Goal: Information Seeking & Learning: Learn about a topic

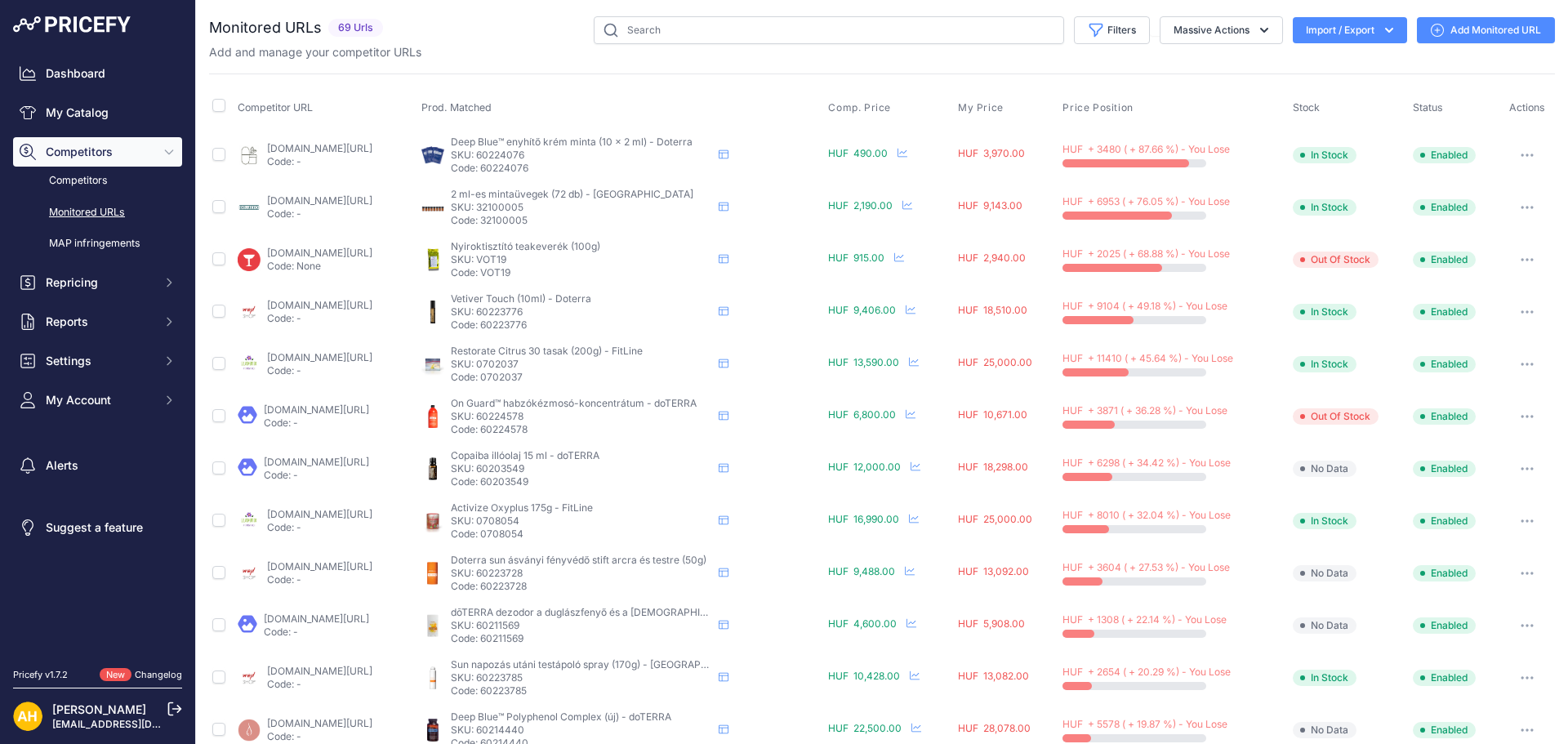
scroll to position [499, 0]
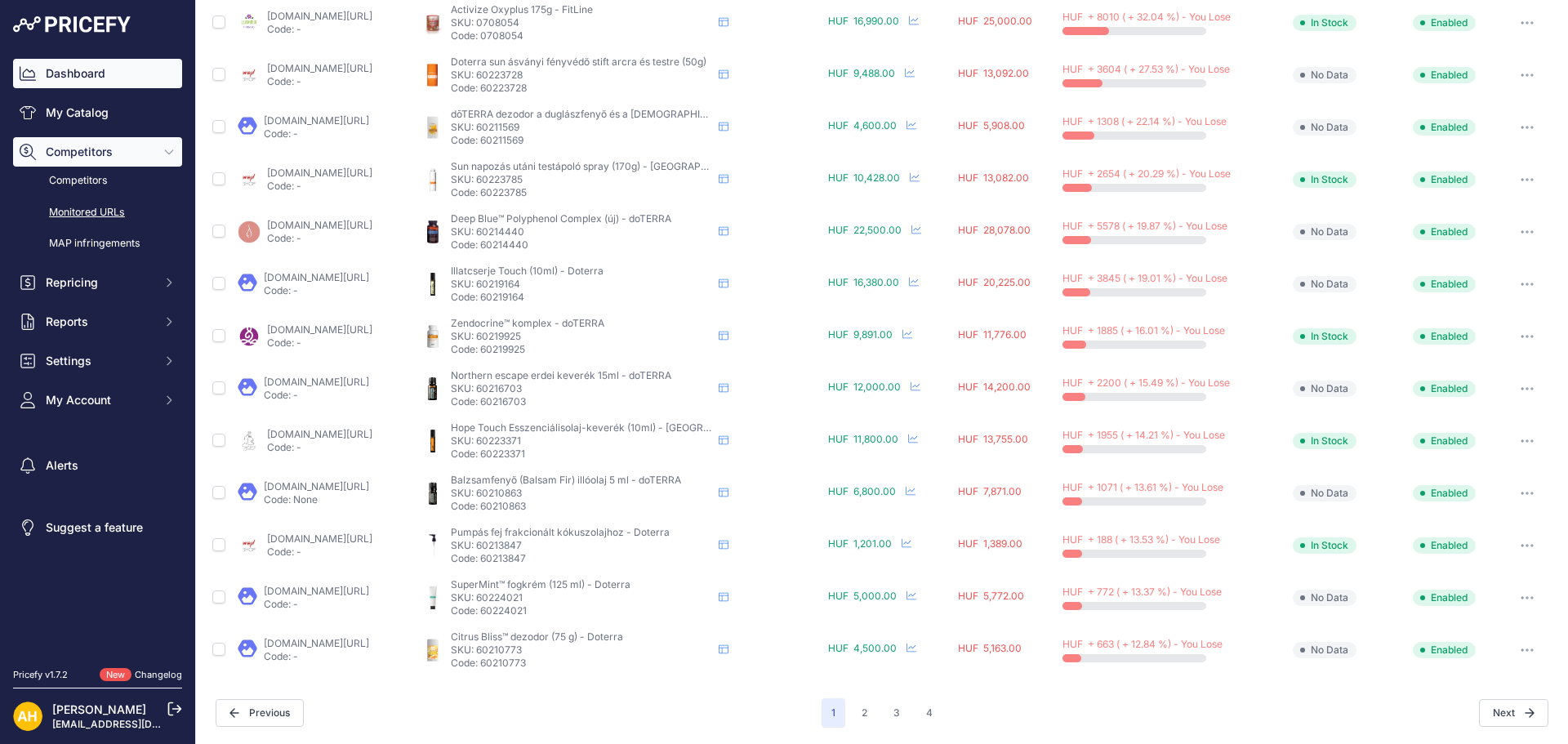
click at [86, 70] on link "Dashboard" at bounding box center [97, 74] width 169 height 29
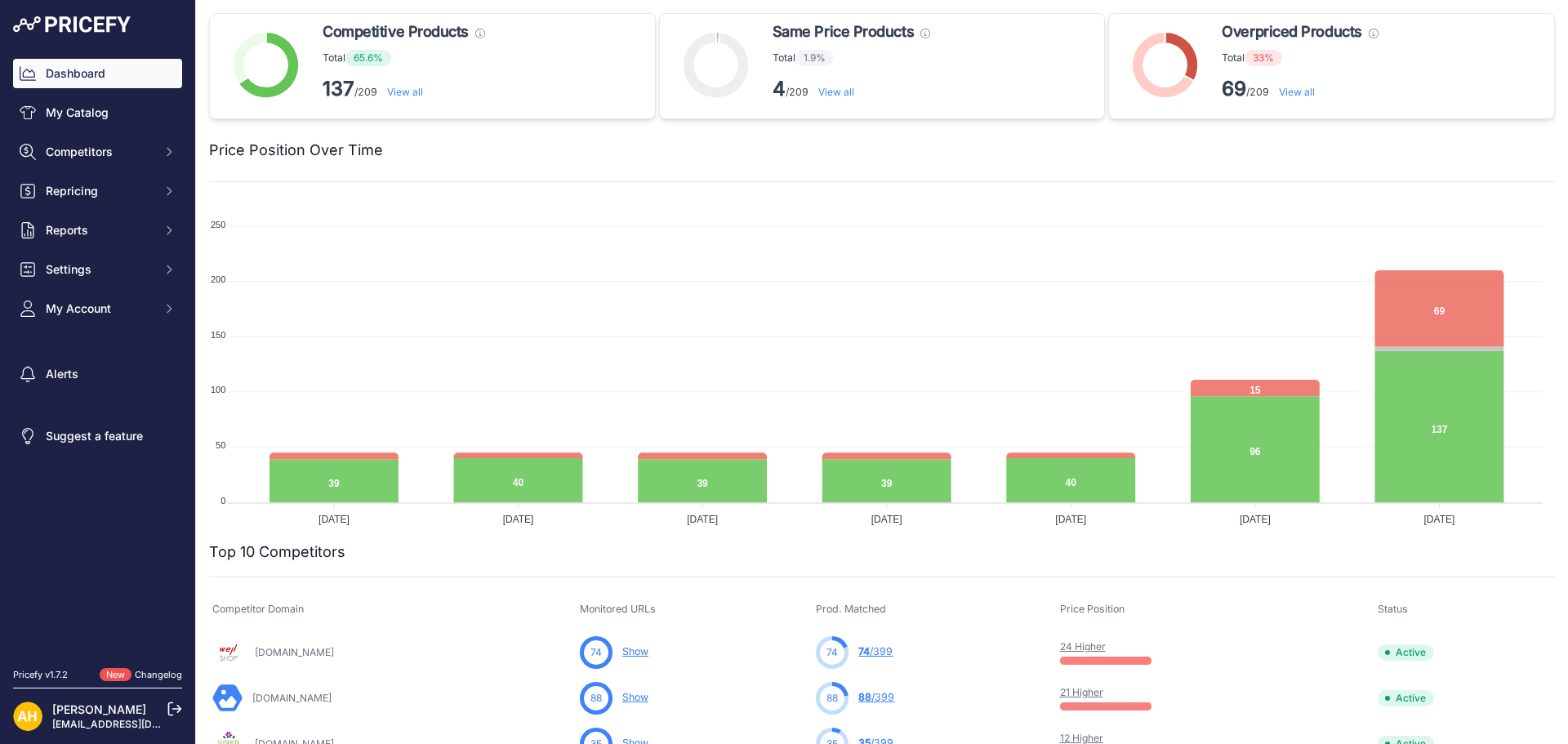
click at [405, 94] on link "View all" at bounding box center [405, 92] width 36 height 12
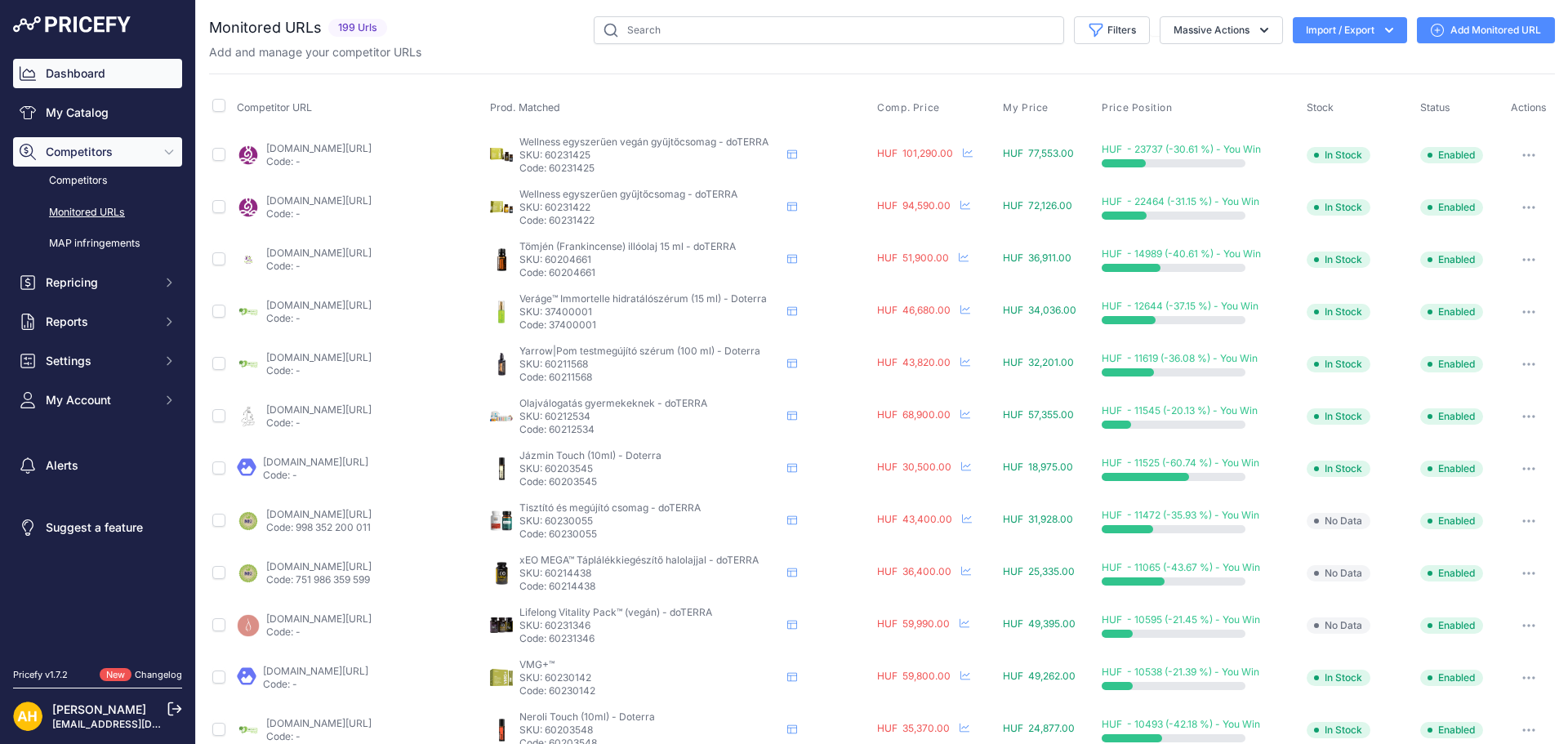
click at [85, 76] on link "Dashboard" at bounding box center [97, 74] width 169 height 29
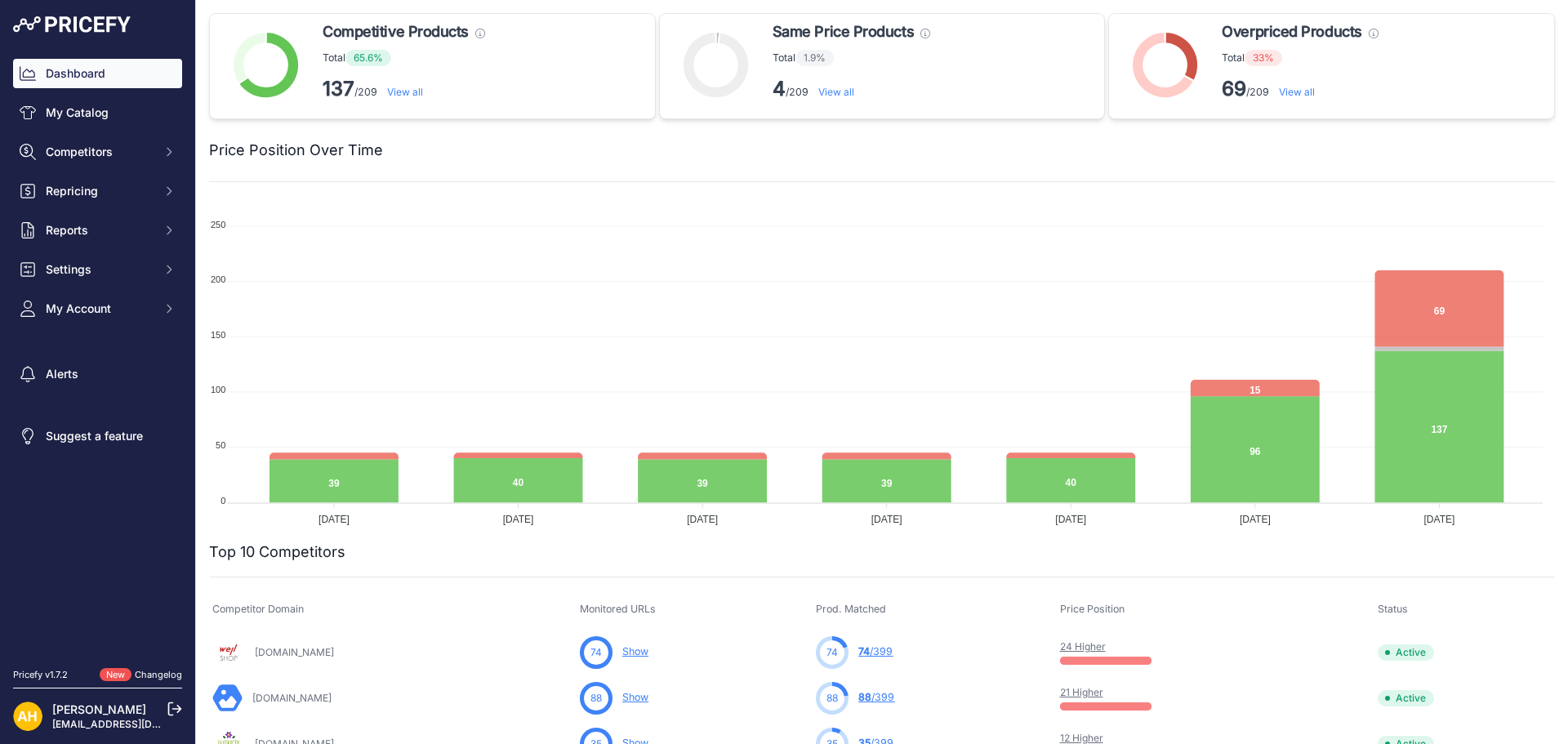
click at [1288, 93] on link "View all" at bounding box center [1297, 92] width 36 height 12
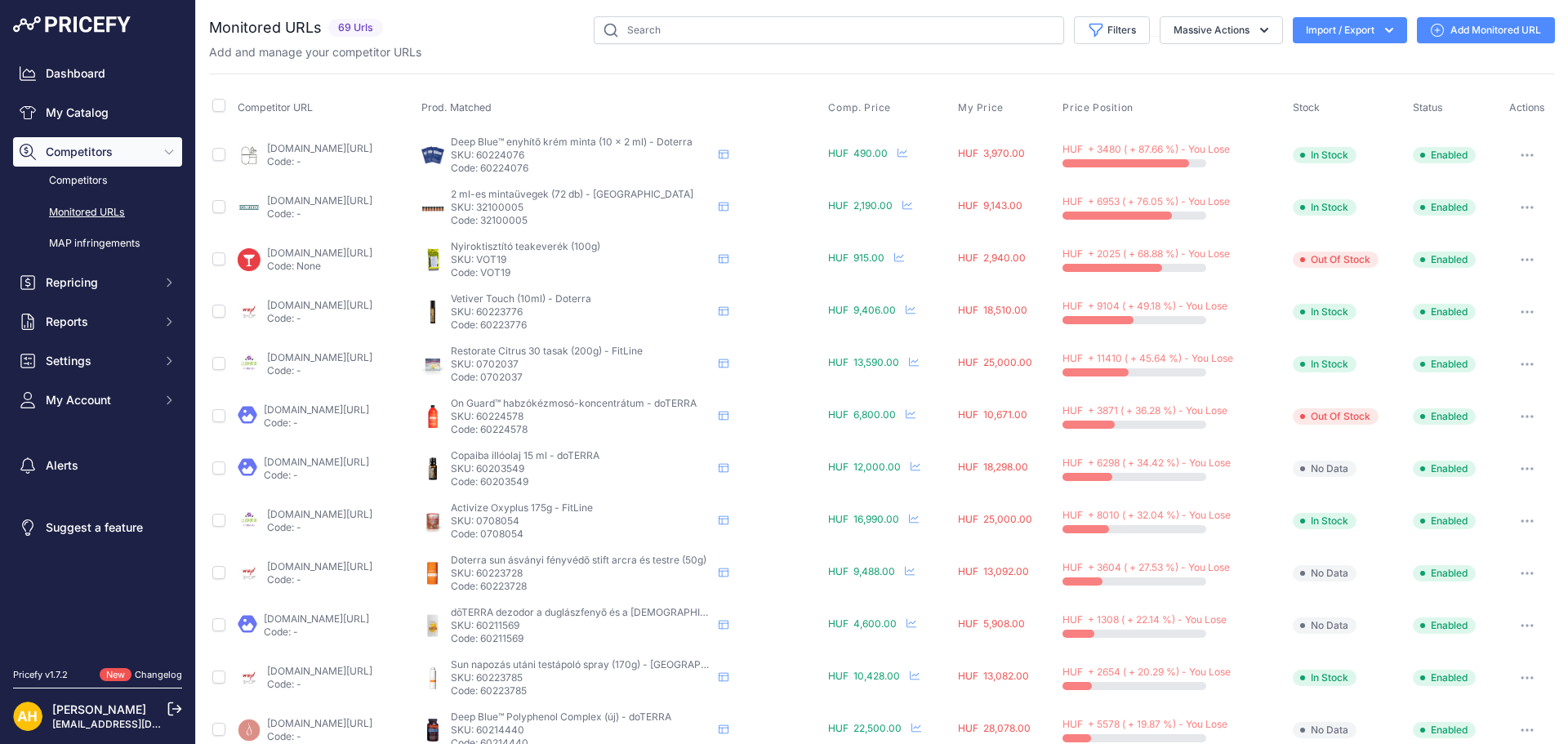
click at [365, 151] on link "fittenszep.hu/termek/doterra-deep-blue-enyhito-krem-minta-2-ml/?prirule_jdsnikf…" at bounding box center [319, 148] width 106 height 12
click at [372, 252] on link "simonwebpatika.hu/nyiroktisztito-teakeverek-100-g-710?prirule_jdsnikfkfjsd=8997" at bounding box center [319, 252] width 106 height 12
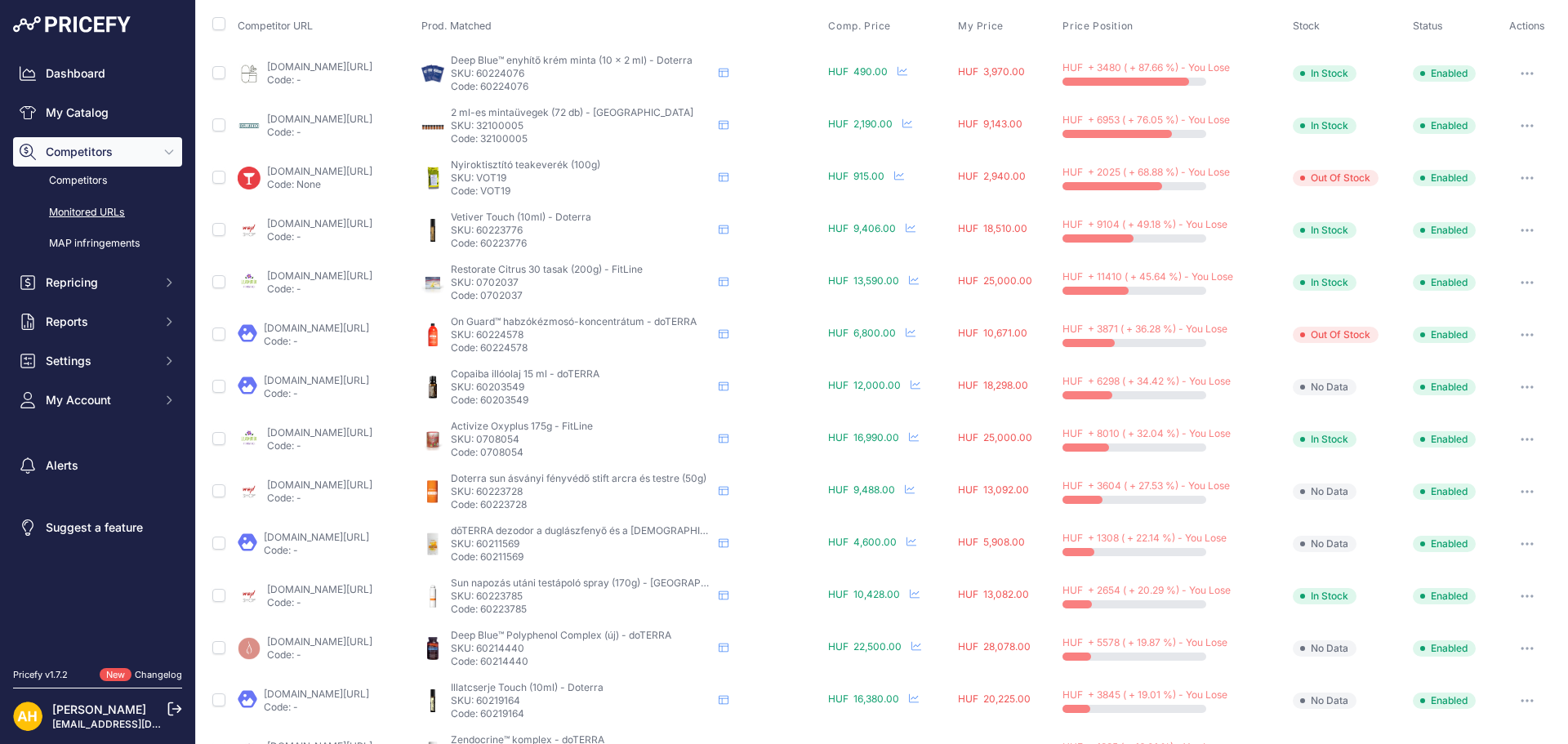
click at [359, 225] on link "wellshop.hu/doterra-keverek-olaj-motivate-touch-10-ml?prirule_jdsnikfkfjsd=8997" at bounding box center [319, 223] width 106 height 12
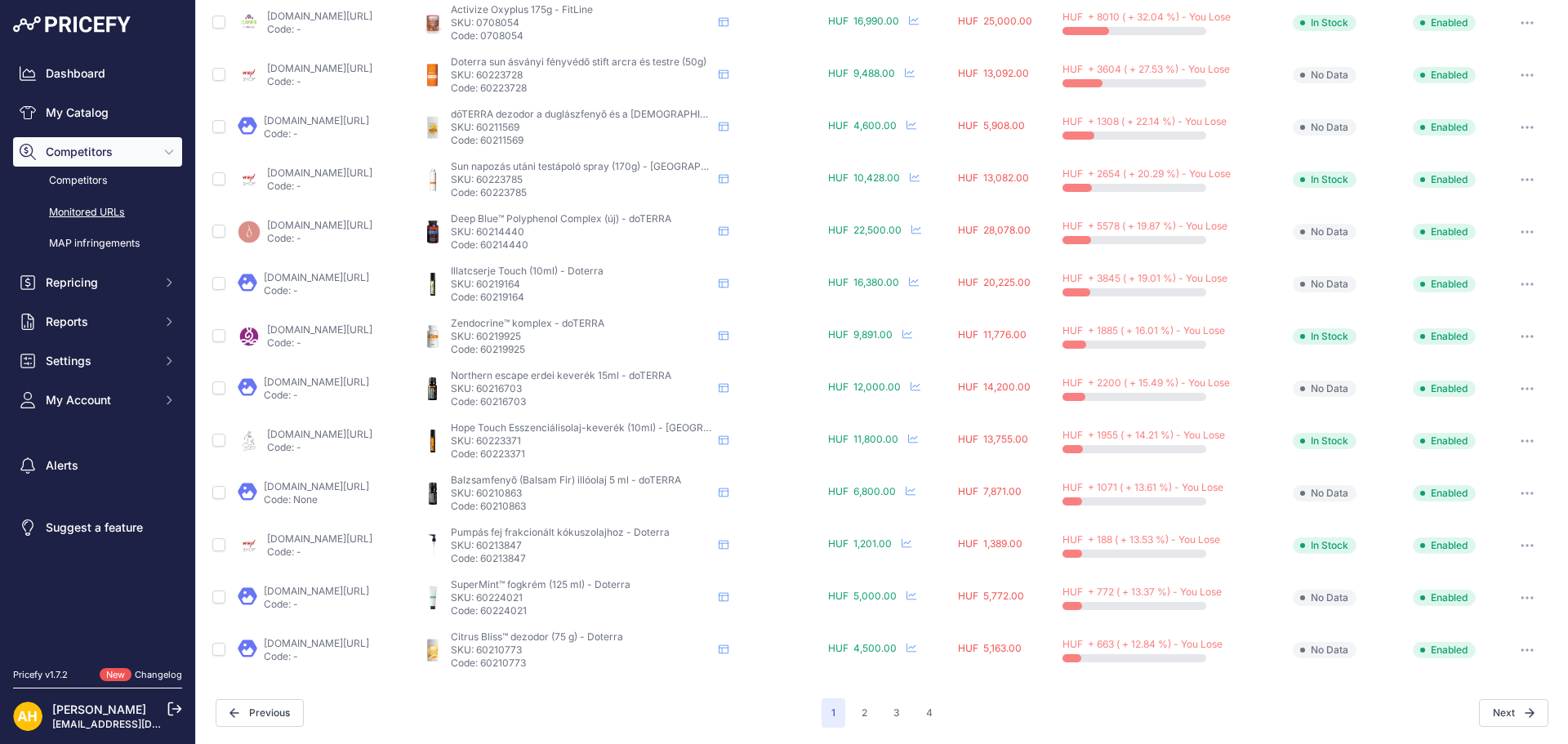
scroll to position [0, 0]
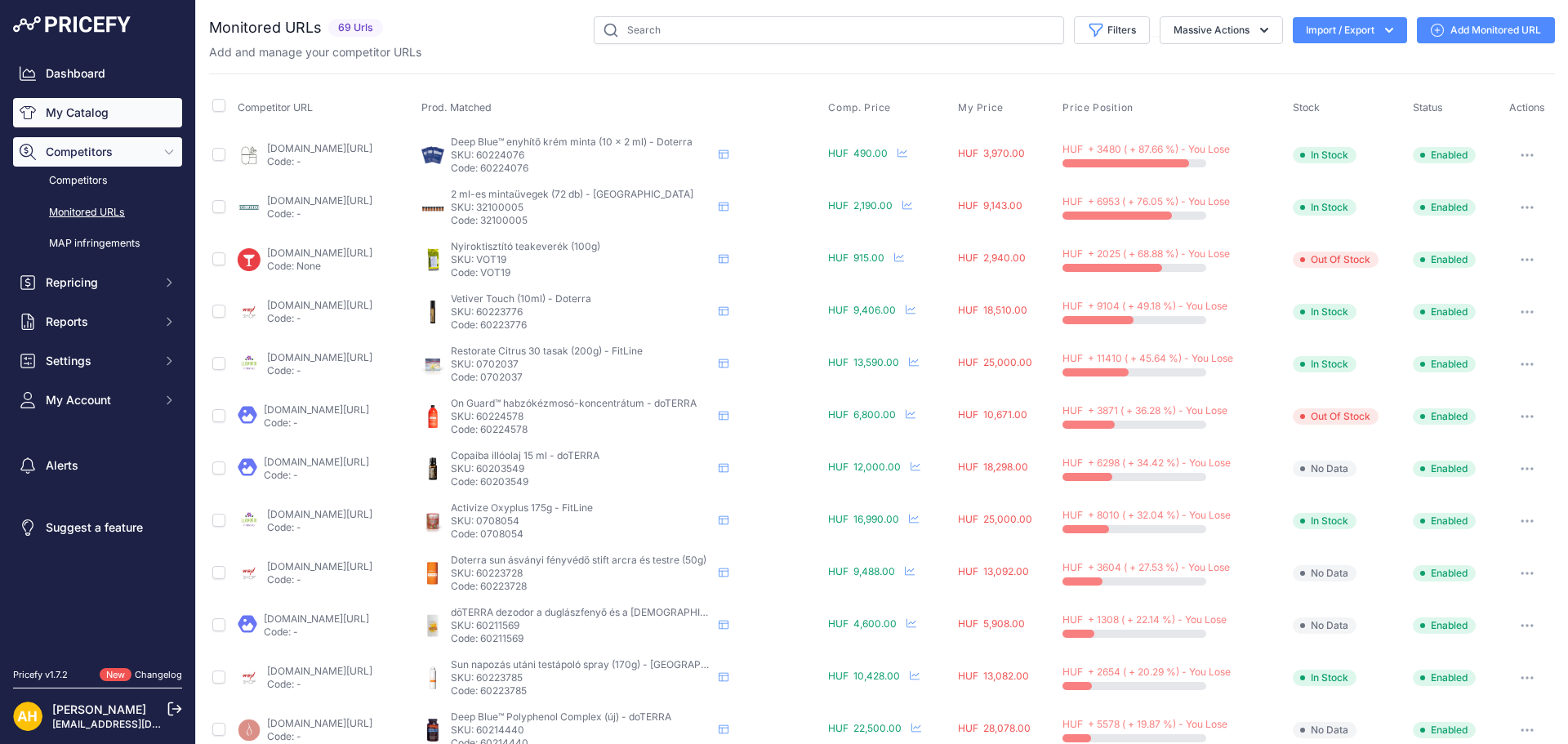
click at [85, 114] on link "My Catalog" at bounding box center [97, 112] width 169 height 29
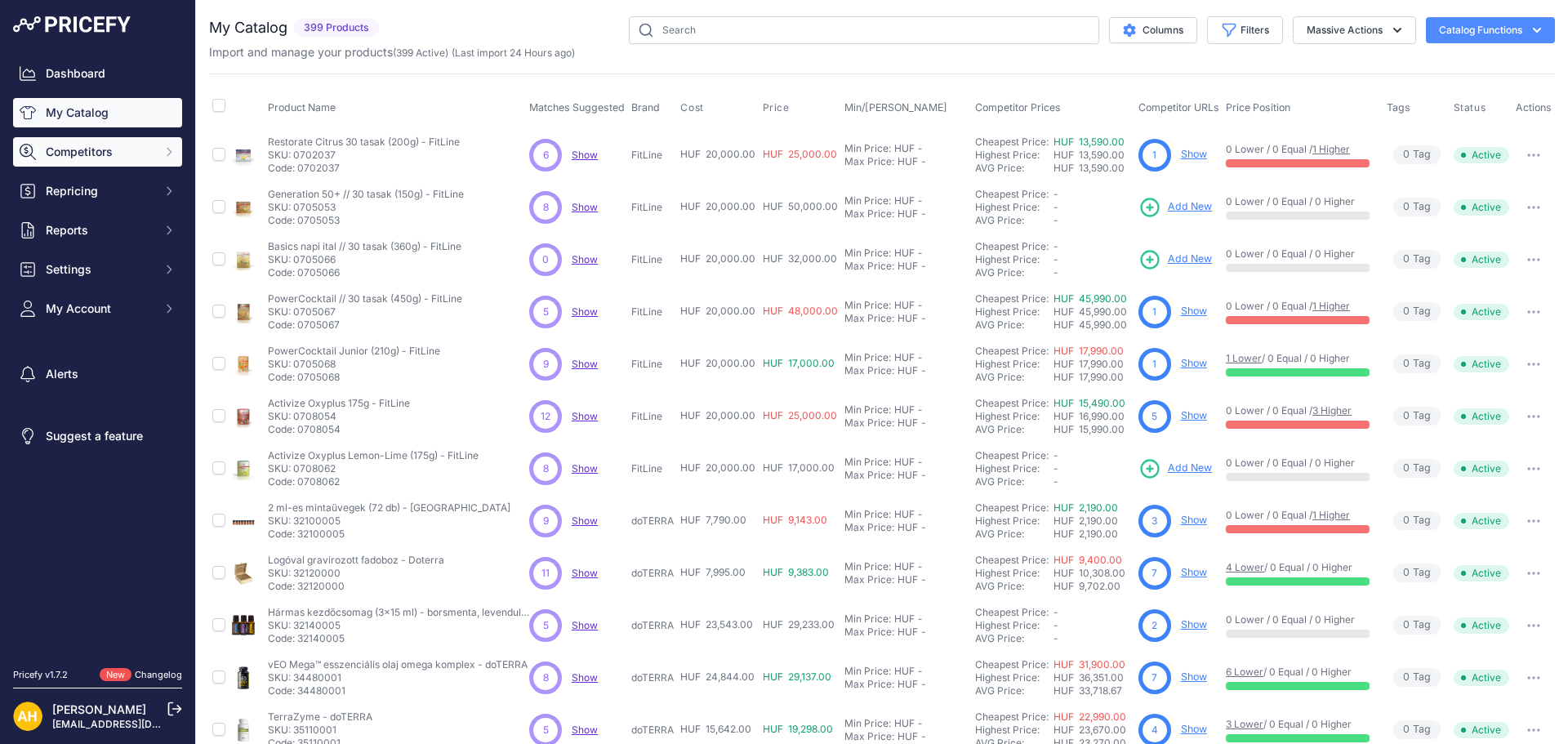
click at [89, 150] on span "Competitors" at bounding box center [99, 152] width 107 height 16
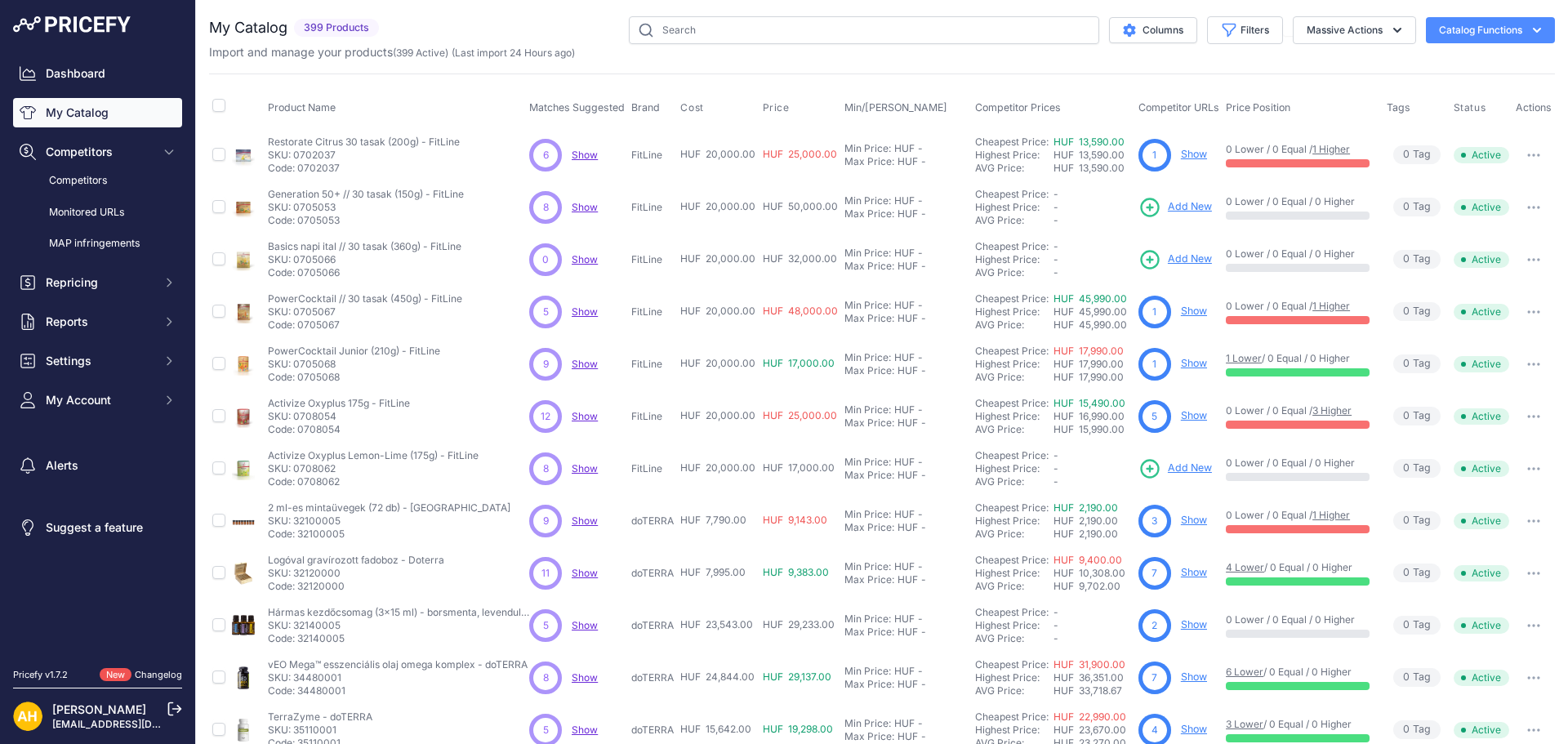
click at [98, 113] on link "My Catalog" at bounding box center [97, 112] width 169 height 29
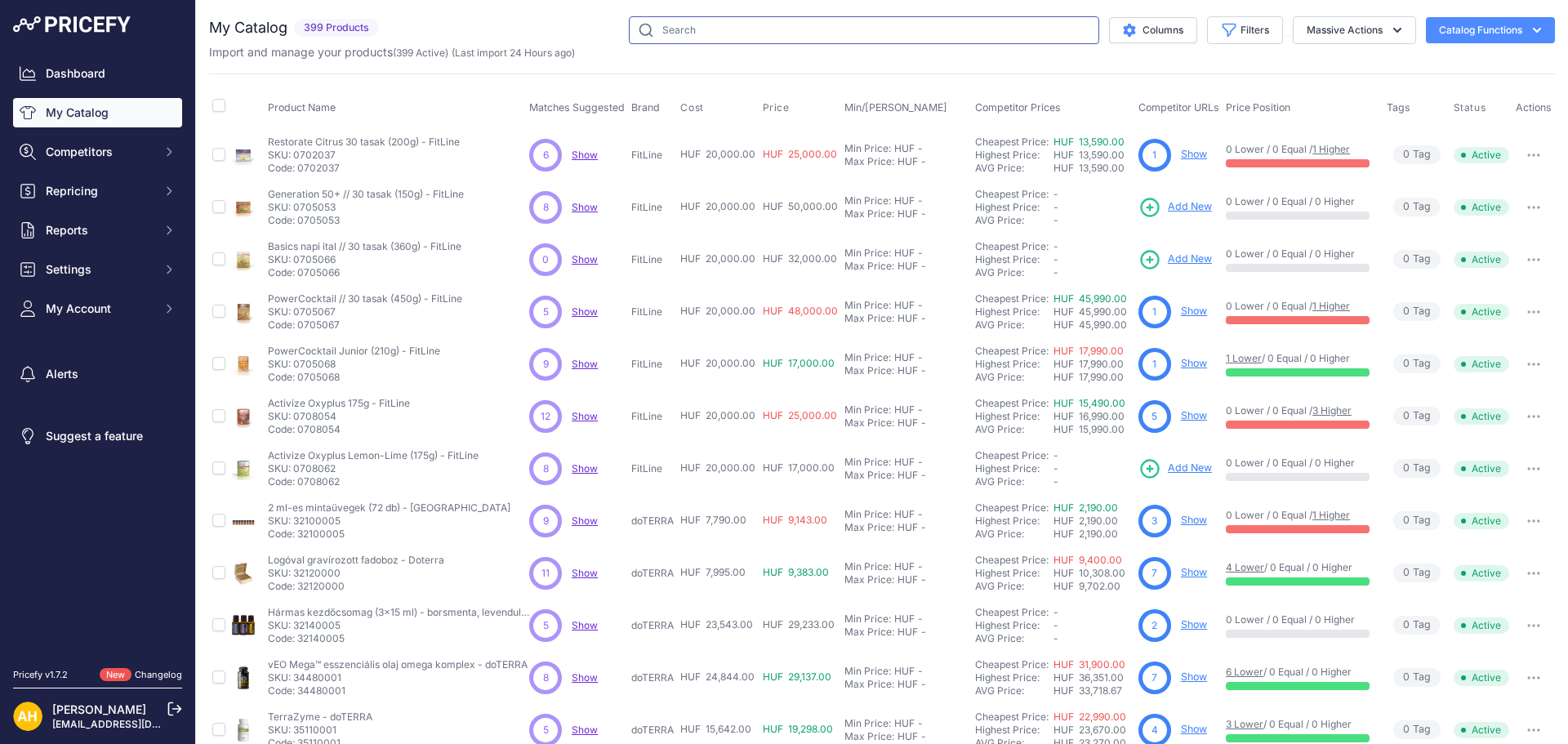
click at [683, 29] on input "text" at bounding box center [864, 30] width 470 height 27
type input "hope touch"
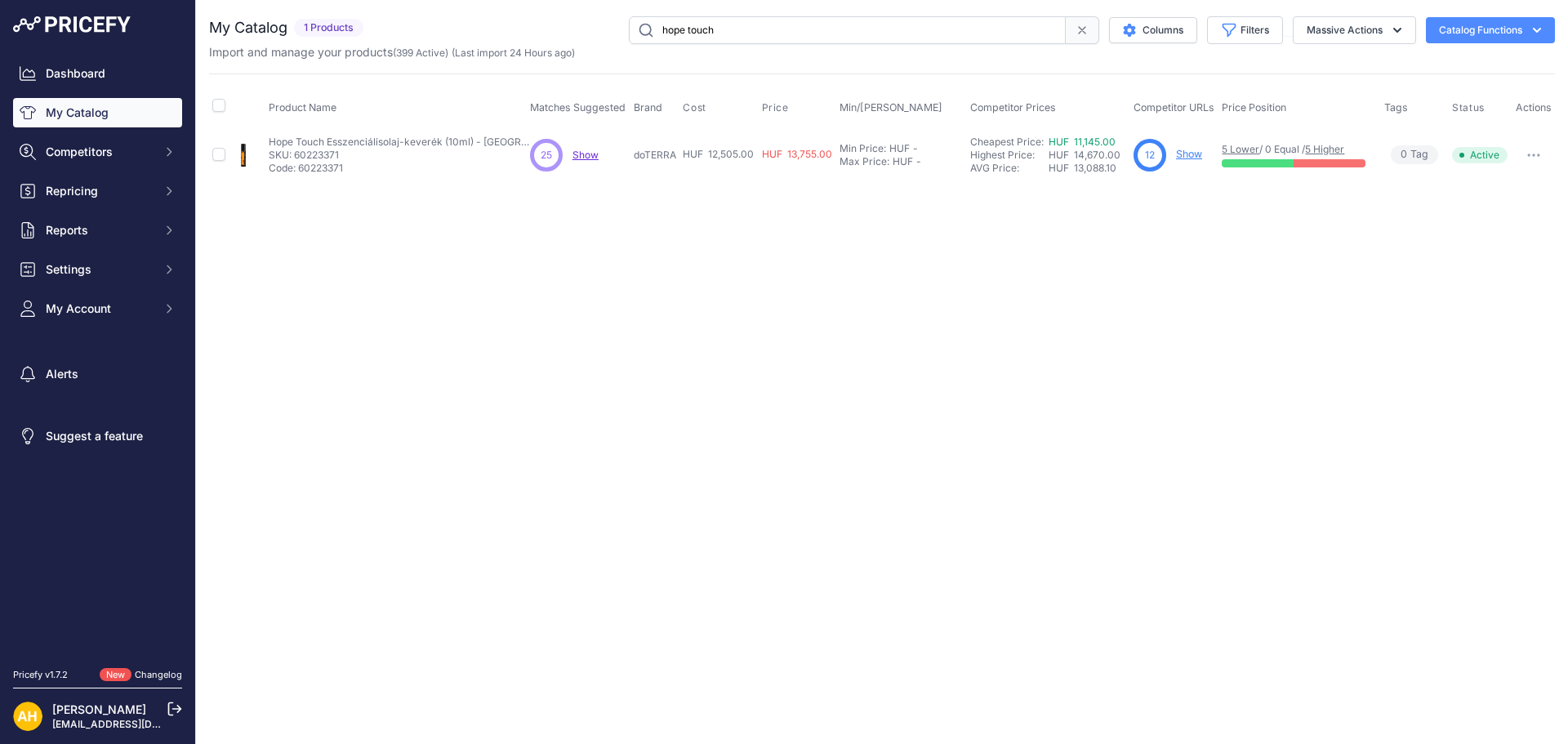
click at [1184, 156] on link "Show" at bounding box center [1189, 154] width 26 height 12
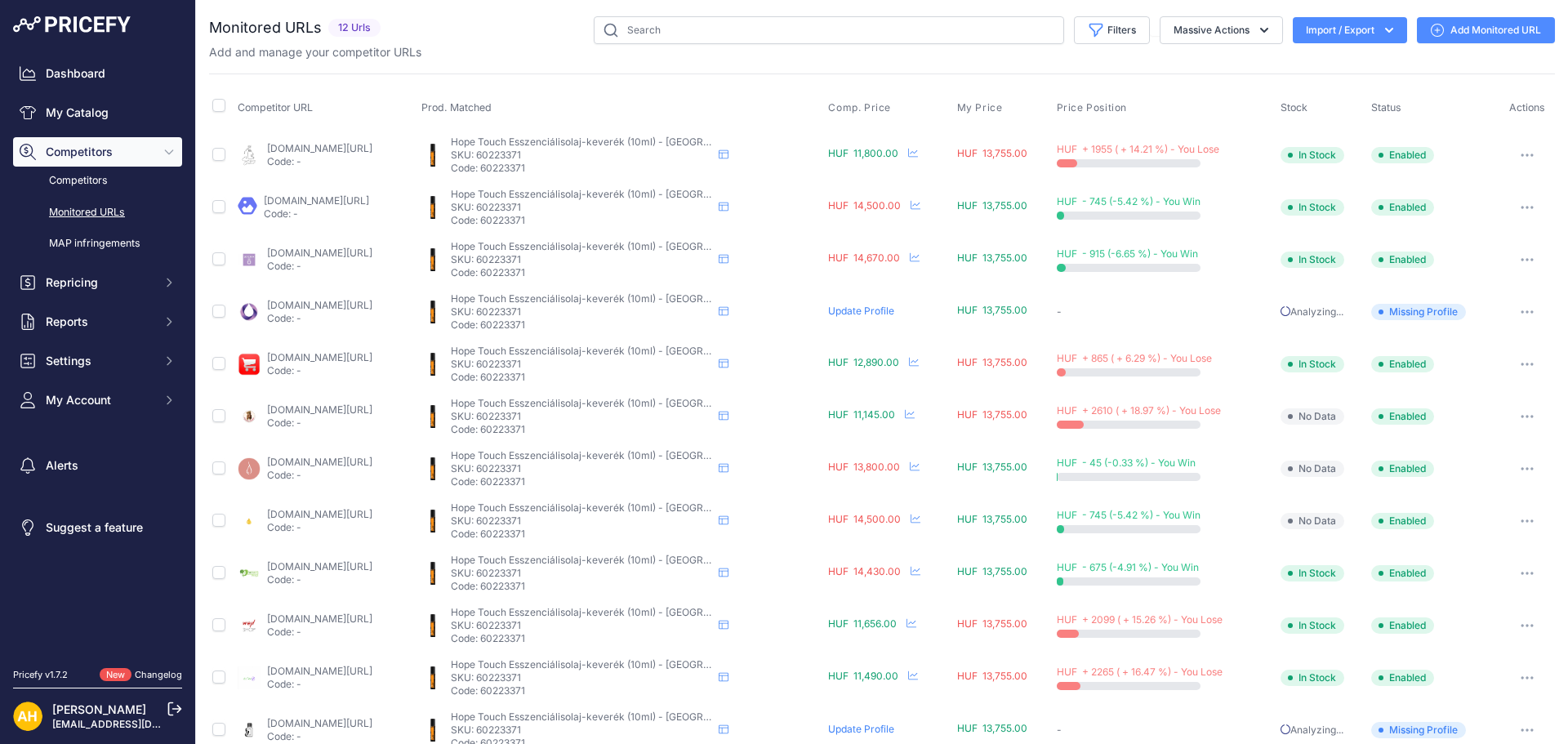
click at [357, 148] on link "[DOMAIN_NAME][URL]" at bounding box center [319, 148] width 106 height 12
click at [356, 413] on link "[DOMAIN_NAME][URL]" at bounding box center [319, 409] width 106 height 12
click at [72, 67] on link "Dashboard" at bounding box center [97, 74] width 169 height 29
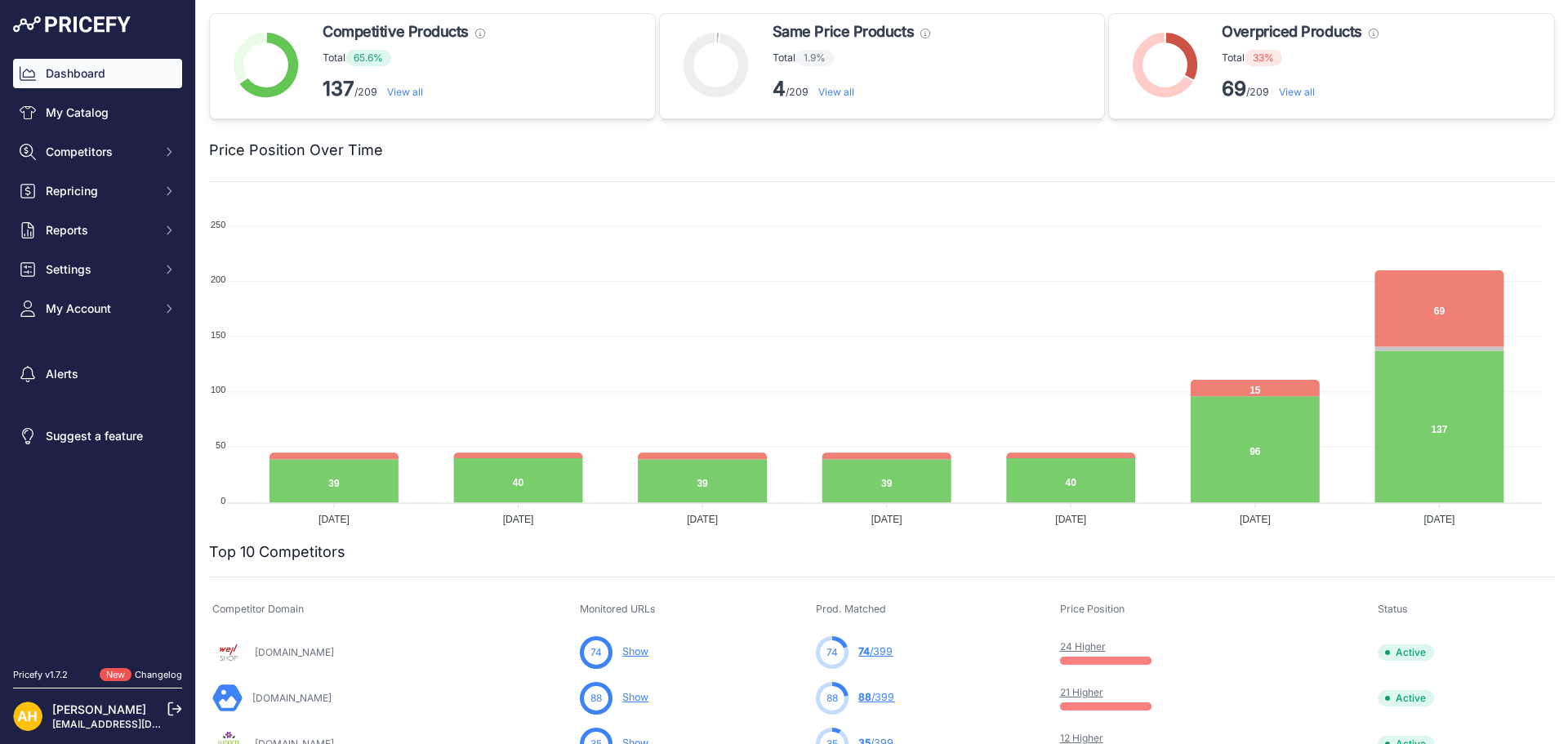
click at [1299, 94] on link "View all" at bounding box center [1297, 92] width 36 height 12
